Goal: Task Accomplishment & Management: Manage account settings

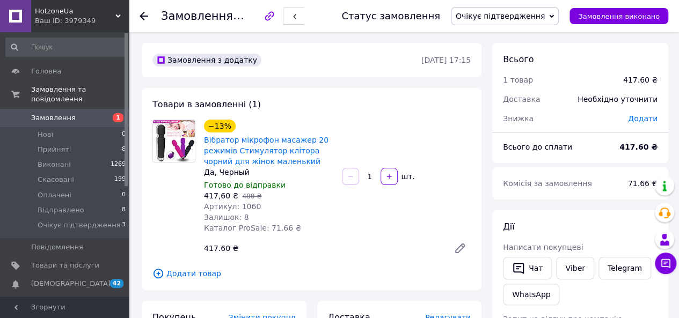
click at [148, 17] on icon at bounding box center [144, 16] width 9 height 9
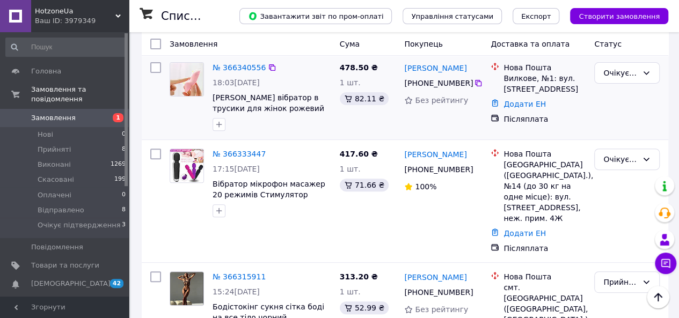
scroll to position [161, 0]
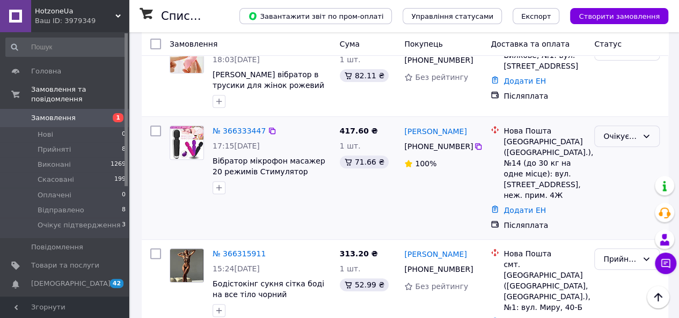
click at [600, 140] on div "Очікує підтвердження" at bounding box center [628, 136] width 66 height 21
click at [606, 157] on li "Прийнято" at bounding box center [627, 159] width 64 height 19
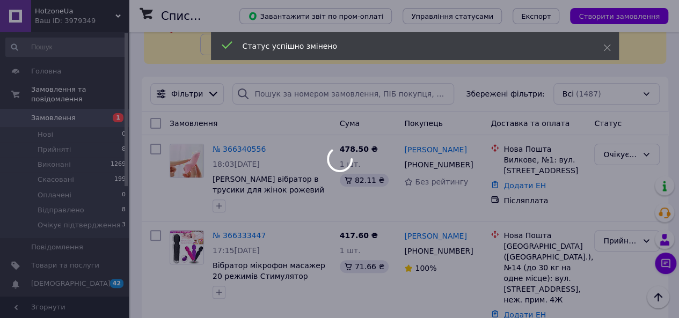
scroll to position [54, 0]
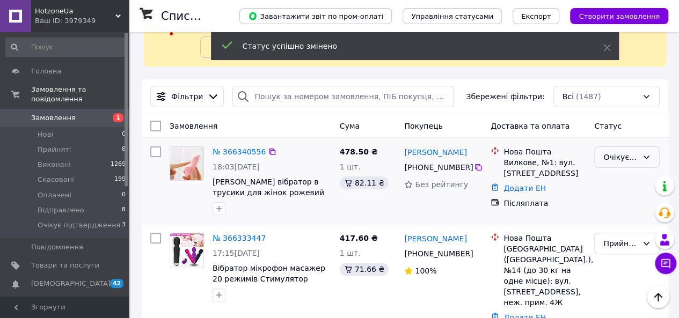
click at [611, 156] on div "Очікує підтвердження" at bounding box center [621, 157] width 34 height 12
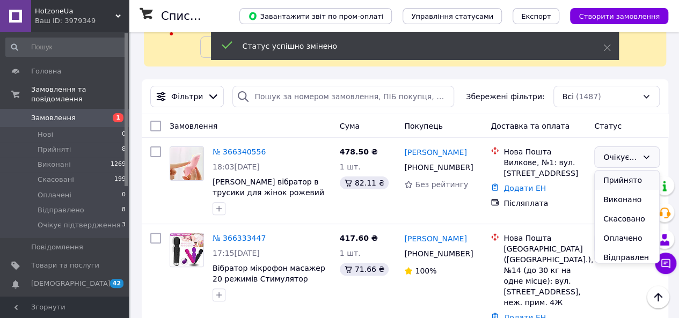
click at [612, 177] on li "Прийнято" at bounding box center [627, 180] width 64 height 19
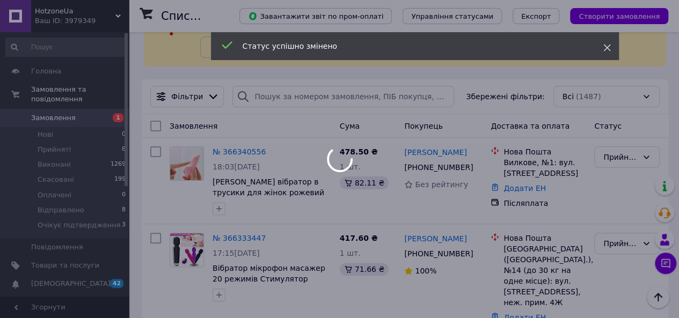
click at [610, 46] on icon at bounding box center [608, 48] width 8 height 8
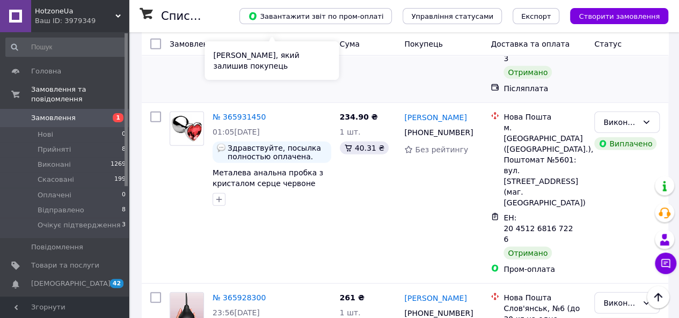
scroll to position [1557, 0]
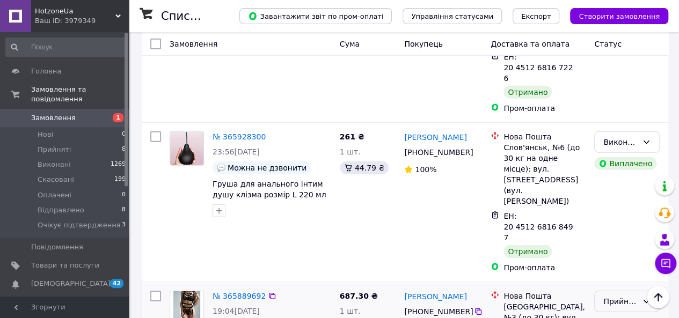
click at [631, 296] on div "Прийнято" at bounding box center [621, 302] width 34 height 12
click at [626, 118] on li "Виконано" at bounding box center [627, 121] width 64 height 19
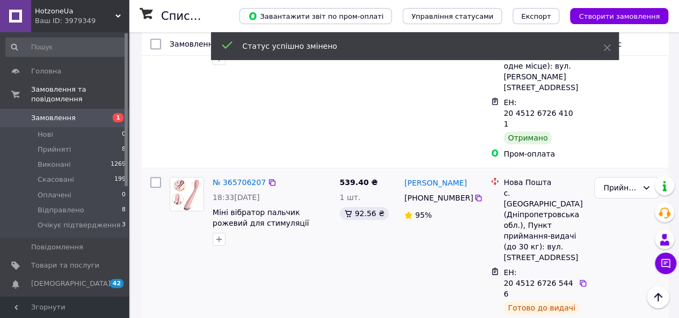
scroll to position [2329, 0]
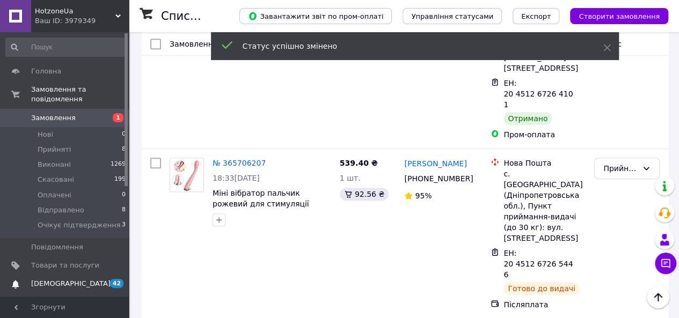
click at [91, 279] on span "[DEMOGRAPHIC_DATA]" at bounding box center [65, 284] width 68 height 10
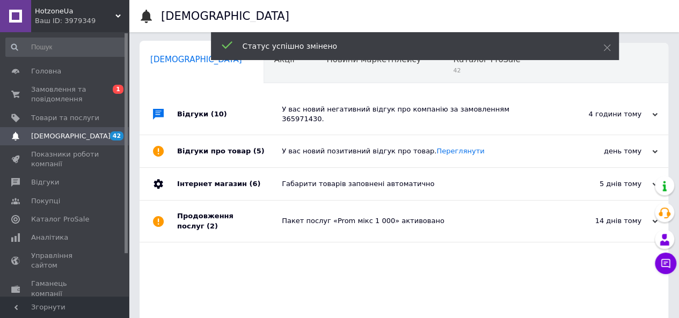
scroll to position [0, 3]
click at [605, 52] on span at bounding box center [608, 47] width 8 height 11
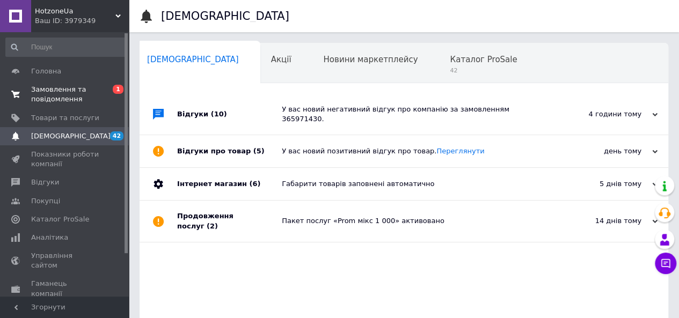
click at [95, 95] on span "Замовлення та повідомлення" at bounding box center [65, 94] width 68 height 19
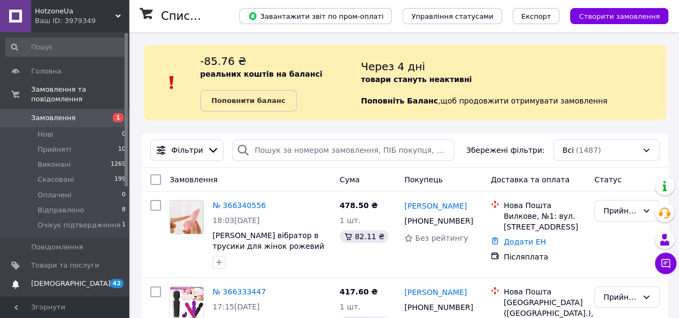
click at [99, 279] on span "42 0" at bounding box center [114, 284] width 30 height 10
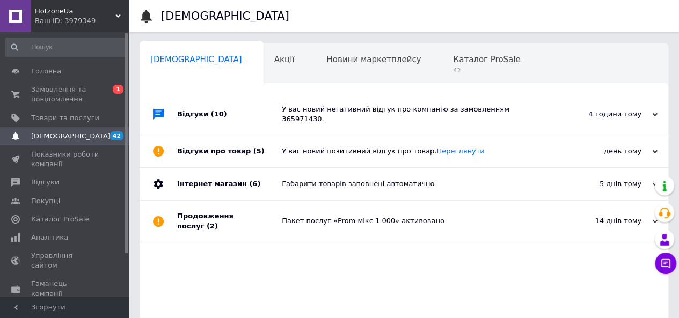
scroll to position [0, 3]
click at [81, 96] on span "Замовлення та повідомлення" at bounding box center [65, 94] width 68 height 19
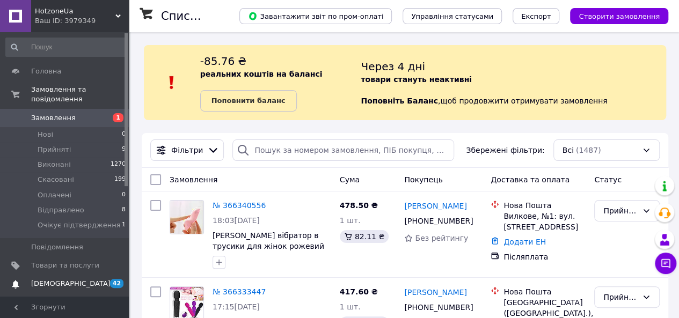
click at [84, 281] on link "[DEMOGRAPHIC_DATA] 42 0" at bounding box center [66, 284] width 132 height 18
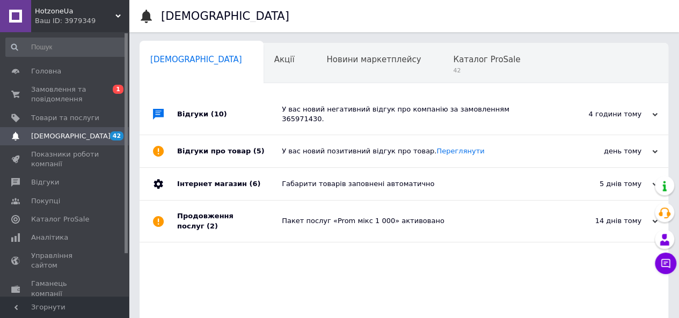
scroll to position [0, 3]
click at [68, 96] on span "Замовлення та повідомлення" at bounding box center [65, 94] width 68 height 19
